Goal: Information Seeking & Learning: Learn about a topic

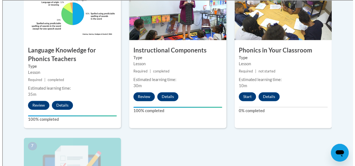
scroll to position [388, 0]
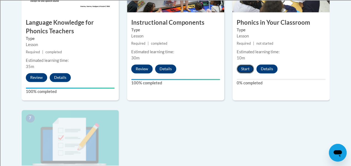
click at [246, 69] on button "Start" at bounding box center [244, 68] width 17 height 9
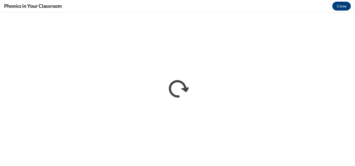
scroll to position [0, 0]
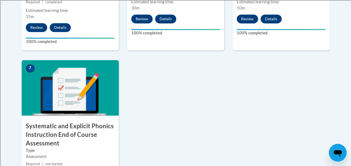
scroll to position [444, 0]
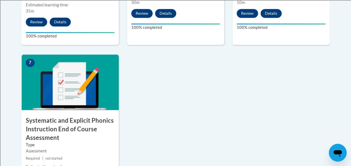
click at [55, 104] on img at bounding box center [70, 81] width 97 height 55
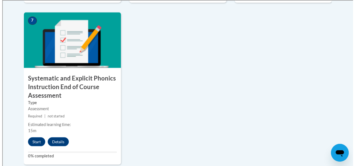
scroll to position [499, 0]
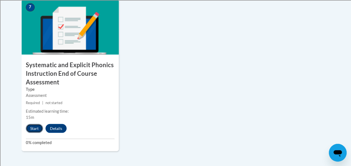
click at [32, 127] on button "Start" at bounding box center [34, 128] width 17 height 9
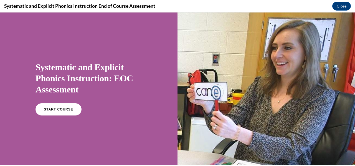
scroll to position [0, 0]
click at [56, 109] on span "START COURSE" at bounding box center [58, 109] width 31 height 4
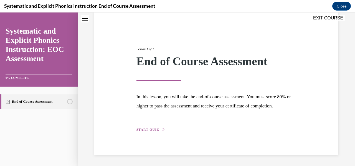
scroll to position [52, 0]
click at [152, 131] on span "START QUIZ" at bounding box center [147, 130] width 23 height 4
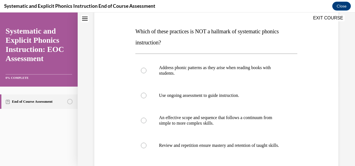
scroll to position [108, 0]
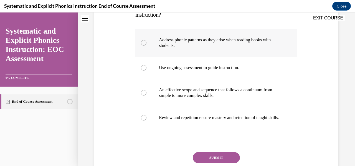
click at [139, 47] on div at bounding box center [216, 43] width 162 height 28
click at [223, 158] on button "SUBMIT" at bounding box center [216, 157] width 47 height 11
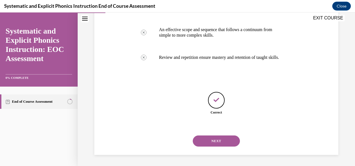
scroll to position [173, 0]
click at [209, 143] on button "NEXT" at bounding box center [216, 140] width 47 height 11
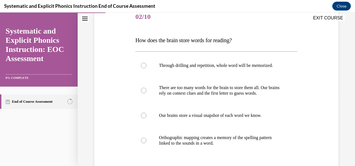
scroll to position [83, 0]
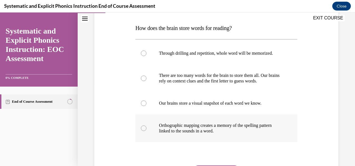
click at [148, 128] on div at bounding box center [216, 128] width 162 height 28
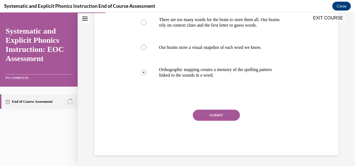
click at [213, 114] on button "SUBMIT" at bounding box center [216, 115] width 47 height 11
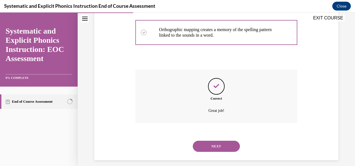
scroll to position [184, 0]
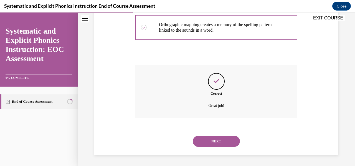
click at [217, 139] on button "NEXT" at bounding box center [216, 141] width 47 height 11
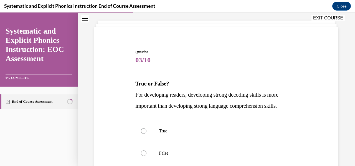
scroll to position [55, 0]
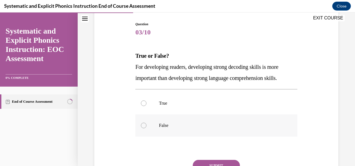
click at [154, 126] on div at bounding box center [216, 125] width 162 height 22
click at [225, 161] on button "SUBMIT" at bounding box center [216, 165] width 47 height 11
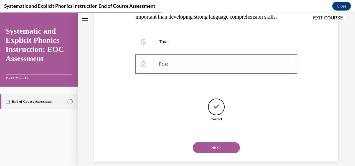
scroll to position [123, 0]
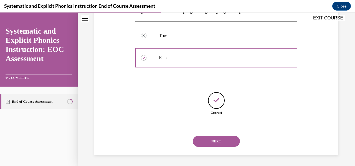
click at [225, 145] on button "NEXT" at bounding box center [216, 141] width 47 height 11
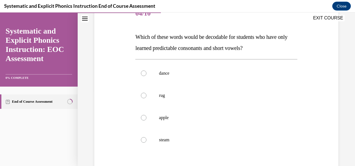
scroll to position [83, 0]
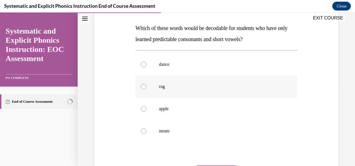
click at [174, 91] on div at bounding box center [216, 86] width 162 height 22
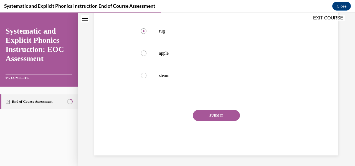
click at [227, 111] on button "SUBMIT" at bounding box center [216, 115] width 47 height 11
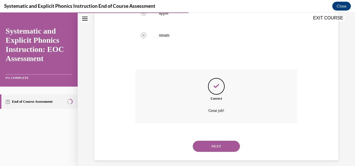
scroll to position [184, 0]
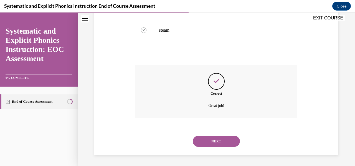
click at [224, 142] on button "NEXT" at bounding box center [216, 141] width 47 height 11
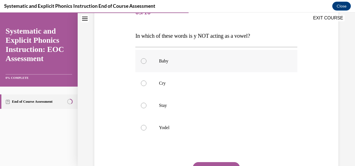
scroll to position [83, 0]
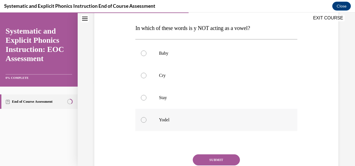
click at [163, 121] on p "Yodel" at bounding box center [221, 120] width 124 height 6
click at [229, 162] on button "SUBMIT" at bounding box center [216, 159] width 47 height 11
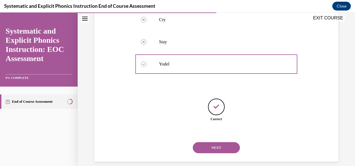
scroll to position [145, 0]
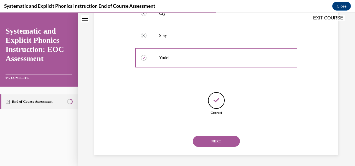
click at [213, 139] on button "NEXT" at bounding box center [216, 141] width 47 height 11
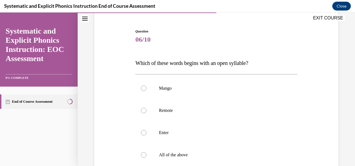
scroll to position [55, 0]
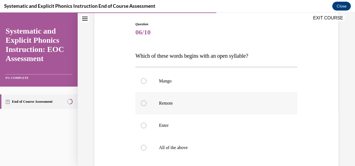
click at [172, 111] on div at bounding box center [216, 103] width 162 height 22
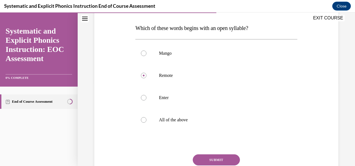
click at [220, 159] on button "SUBMIT" at bounding box center [216, 159] width 47 height 11
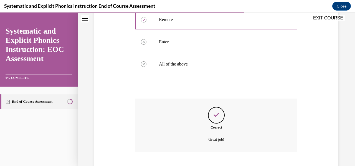
scroll to position [173, 0]
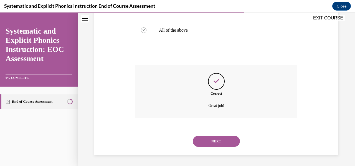
click at [212, 143] on button "NEXT" at bounding box center [216, 141] width 47 height 11
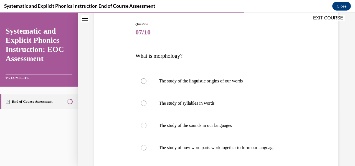
scroll to position [83, 0]
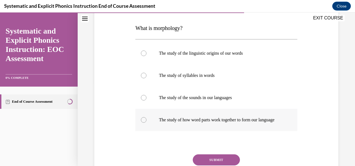
click at [187, 130] on div at bounding box center [216, 120] width 162 height 22
click at [215, 162] on button "SUBMIT" at bounding box center [216, 159] width 47 height 11
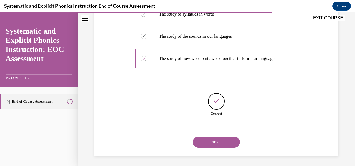
scroll to position [151, 0]
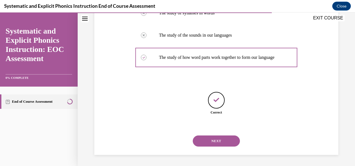
click at [217, 143] on button "NEXT" at bounding box center [216, 140] width 47 height 11
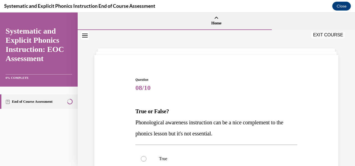
scroll to position [28, 0]
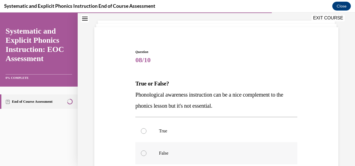
click at [166, 150] on p "False" at bounding box center [221, 153] width 124 height 6
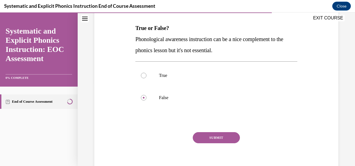
click at [218, 137] on button "SUBMIT" at bounding box center [216, 137] width 47 height 11
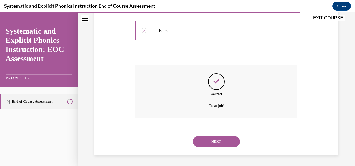
scroll to position [151, 0]
click at [220, 142] on button "NEXT" at bounding box center [216, 141] width 47 height 11
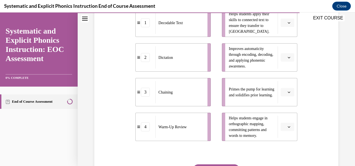
scroll to position [111, 0]
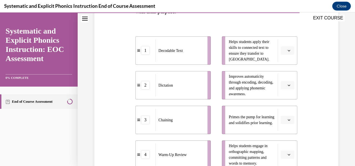
click at [287, 119] on icon "button" at bounding box center [288, 119] width 3 height 3
click at [283, 108] on span "4" at bounding box center [282, 107] width 2 height 4
click at [287, 51] on span "button" at bounding box center [289, 51] width 4 height 4
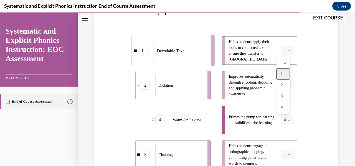
click at [287, 75] on div "1" at bounding box center [283, 73] width 14 height 11
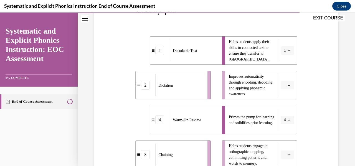
click at [287, 153] on icon "button" at bounding box center [288, 154] width 3 height 3
click at [284, 123] on div "2" at bounding box center [283, 119] width 14 height 11
click at [287, 87] on button "button" at bounding box center [288, 85] width 14 height 8
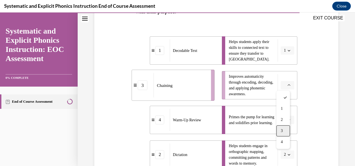
click at [287, 131] on div "3" at bounding box center [283, 130] width 14 height 11
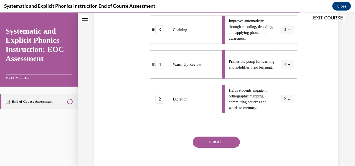
click at [218, 142] on button "SUBMIT" at bounding box center [216, 141] width 47 height 11
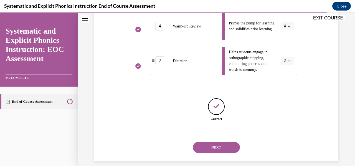
scroll to position [211, 0]
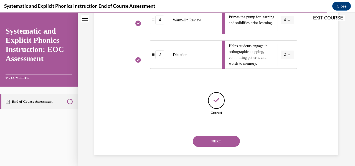
click at [219, 141] on button "NEXT" at bounding box center [216, 141] width 47 height 11
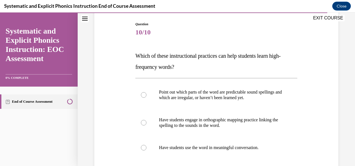
scroll to position [83, 0]
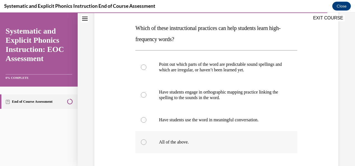
click at [171, 142] on p "All of the above." at bounding box center [221, 142] width 124 height 6
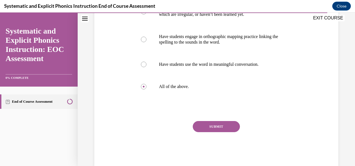
click at [221, 129] on button "SUBMIT" at bounding box center [216, 126] width 47 height 11
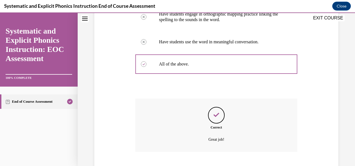
scroll to position [195, 0]
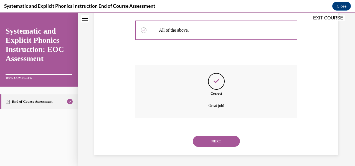
click at [226, 142] on button "NEXT" at bounding box center [216, 141] width 47 height 11
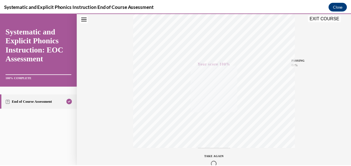
scroll to position [75, 0]
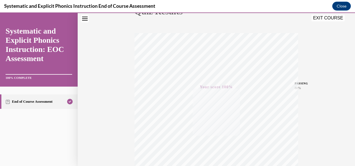
click at [334, 19] on button "EXIT COURSE" at bounding box center [327, 18] width 33 height 7
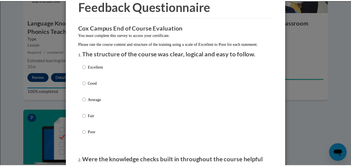
scroll to position [0, 0]
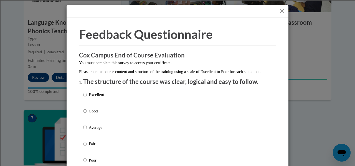
click at [281, 11] on button "Close" at bounding box center [282, 10] width 7 height 7
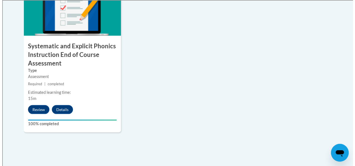
scroll to position [527, 0]
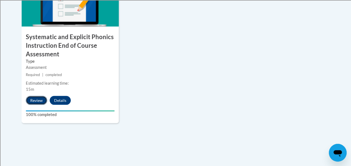
click at [36, 96] on button "Review" at bounding box center [36, 100] width 21 height 9
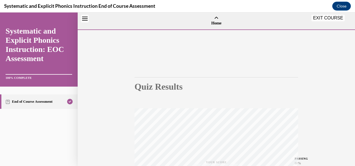
scroll to position [17, 0]
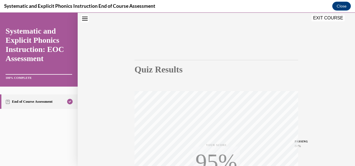
click at [330, 19] on button "EXIT COURSE" at bounding box center [327, 18] width 33 height 7
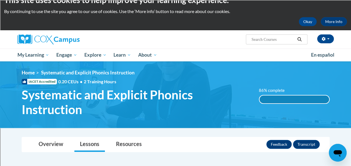
scroll to position [0, 0]
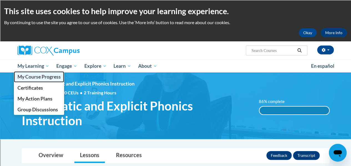
click at [45, 76] on span "My Course Progress" at bounding box center [38, 77] width 43 height 6
